Goal: Transaction & Acquisition: Purchase product/service

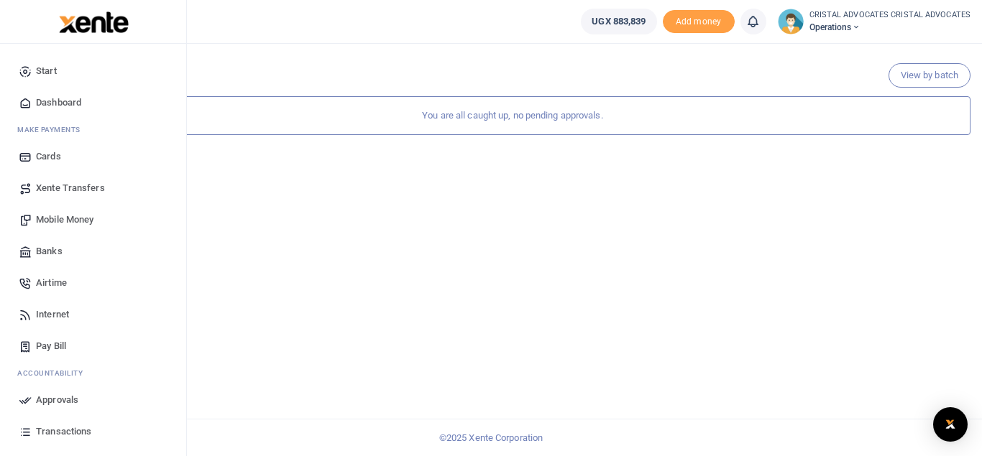
click at [72, 221] on span "Mobile Money" at bounding box center [65, 220] width 58 height 14
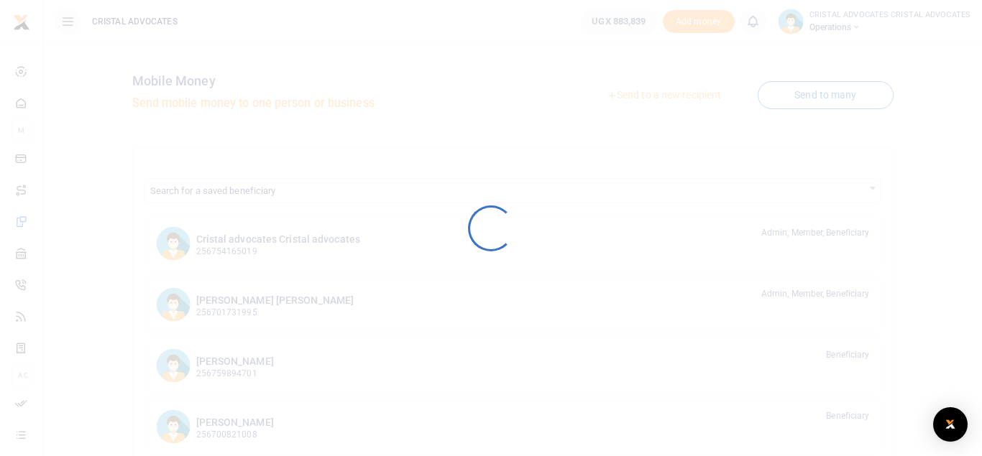
scroll to position [294, 0]
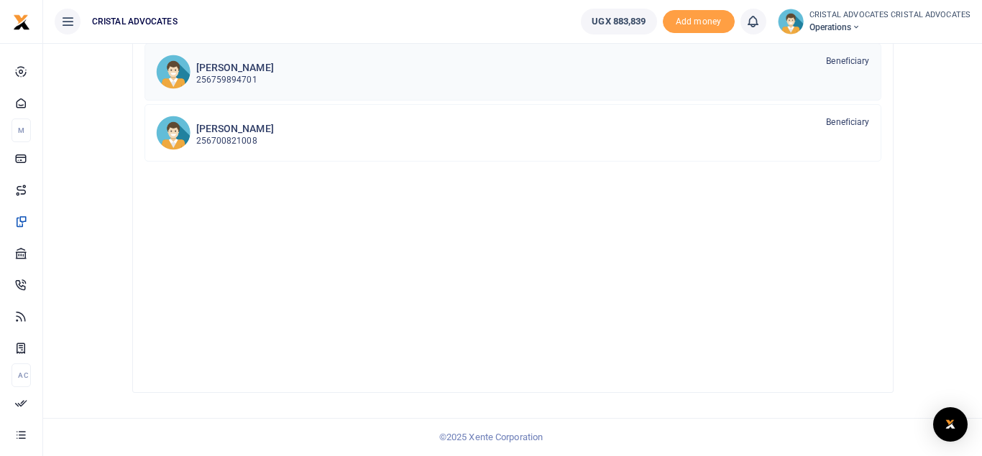
click at [254, 68] on h6 "[PERSON_NAME]" at bounding box center [235, 68] width 78 height 12
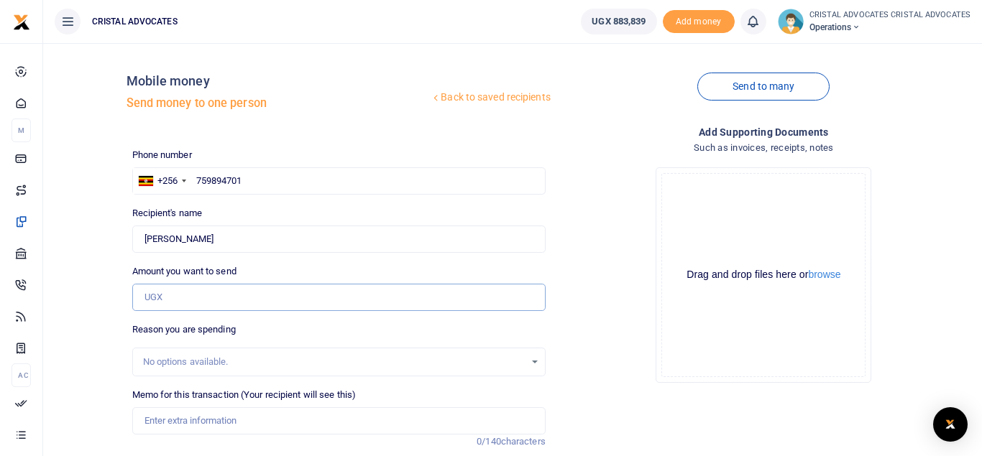
click at [205, 303] on input "Amount you want to send" at bounding box center [338, 297] width 413 height 27
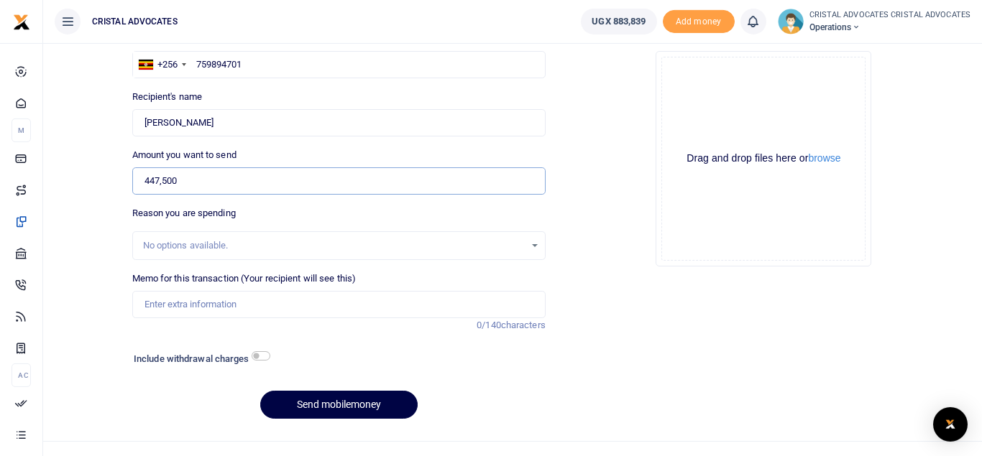
scroll to position [139, 0]
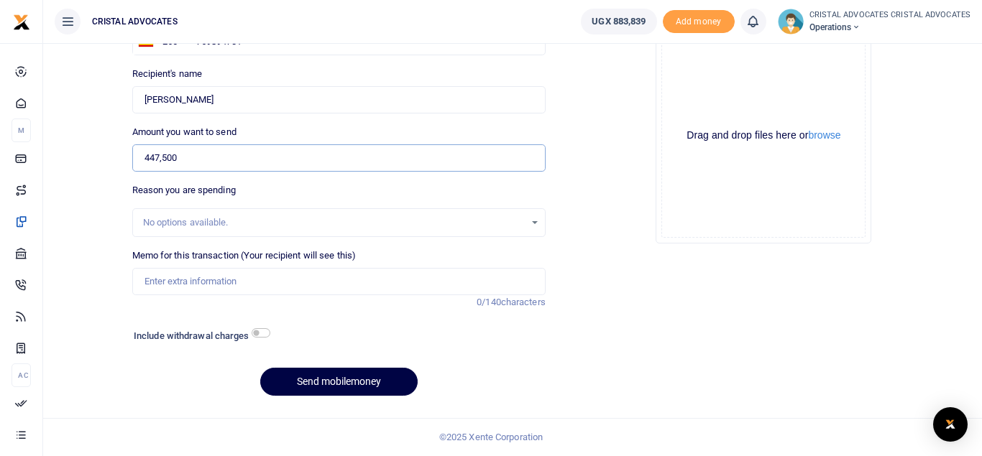
type input "447,500"
click at [265, 330] on input "checkbox" at bounding box center [261, 333] width 19 height 9
checkbox input "true"
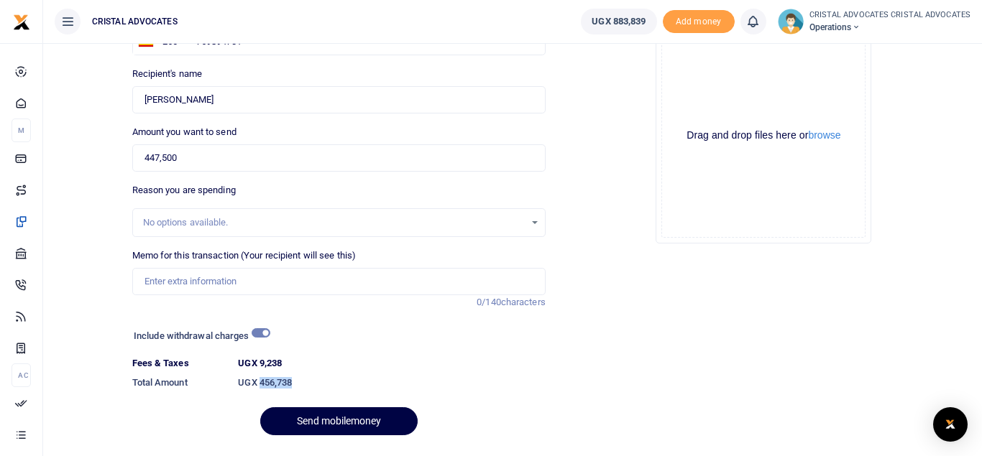
drag, startPoint x: 258, startPoint y: 380, endPoint x: 296, endPoint y: 383, distance: 38.2
click at [296, 383] on h6 "UGX 456,738" at bounding box center [391, 383] width 307 height 12
copy h6 "456,738"
